Goal: Task Accomplishment & Management: Complete application form

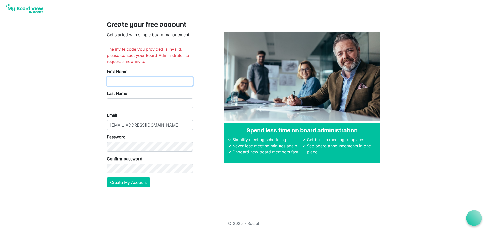
click at [150, 81] on input "First Name" at bounding box center [150, 82] width 86 height 10
type input "[PERSON_NAME]"
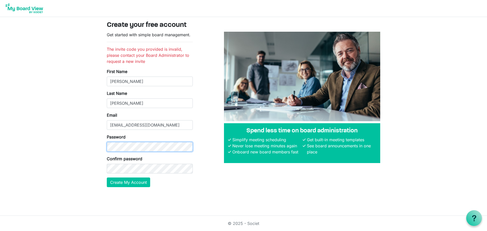
click at [99, 148] on body "Create your free account Get started with simple board management. The invite c…" at bounding box center [243, 97] width 487 height 195
click at [143, 149] on form "Get started with simple board management. The invite code you provided is inval…" at bounding box center [150, 110] width 86 height 156
click at [128, 184] on button "Create My Account" at bounding box center [128, 183] width 43 height 10
